Goal: Register for event/course

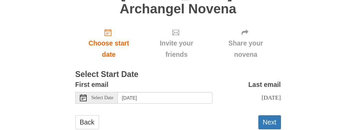
scroll to position [96, 0]
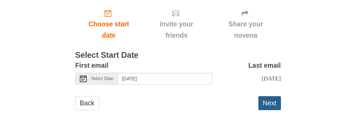
click at [268, 104] on button "Next" at bounding box center [270, 103] width 23 height 14
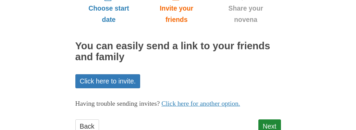
scroll to position [129, 0]
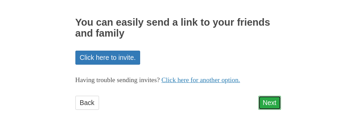
click at [268, 101] on link "Next" at bounding box center [270, 103] width 23 height 14
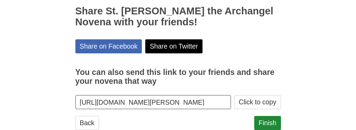
scroll to position [160, 0]
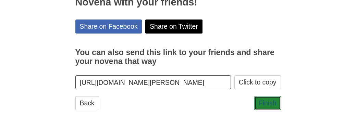
click at [268, 101] on link "Finish" at bounding box center [268, 103] width 27 height 14
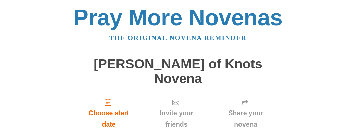
scroll to position [81, 0]
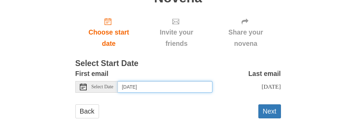
click at [148, 81] on input "[DATE]" at bounding box center [165, 87] width 95 height 12
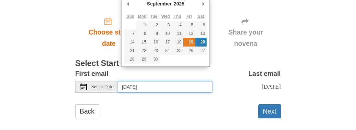
type input "Friday, September 19th"
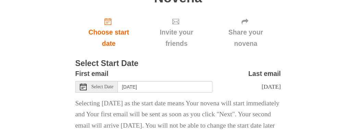
scroll to position [116, 0]
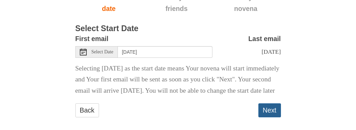
click at [270, 114] on button "Next" at bounding box center [270, 111] width 23 height 14
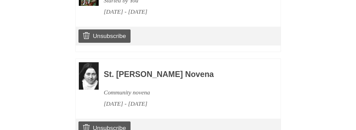
scroll to position [420, 0]
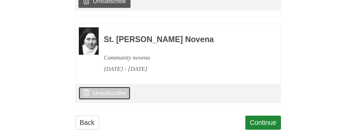
click at [114, 87] on link "Unsubscribe" at bounding box center [105, 93] width 52 height 13
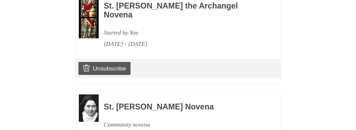
scroll to position [455, 0]
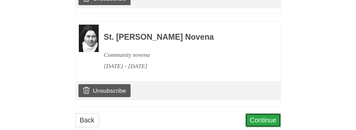
click at [273, 114] on link "Continue" at bounding box center [264, 121] width 36 height 14
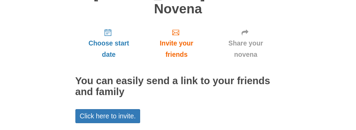
scroll to position [114, 0]
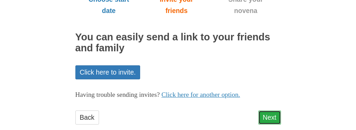
click at [269, 111] on link "Next" at bounding box center [270, 118] width 23 height 14
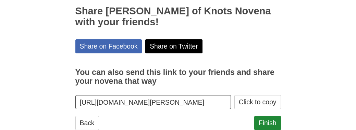
scroll to position [145, 0]
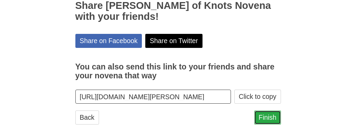
click at [264, 111] on link "Finish" at bounding box center [268, 118] width 27 height 14
